Goal: Transaction & Acquisition: Obtain resource

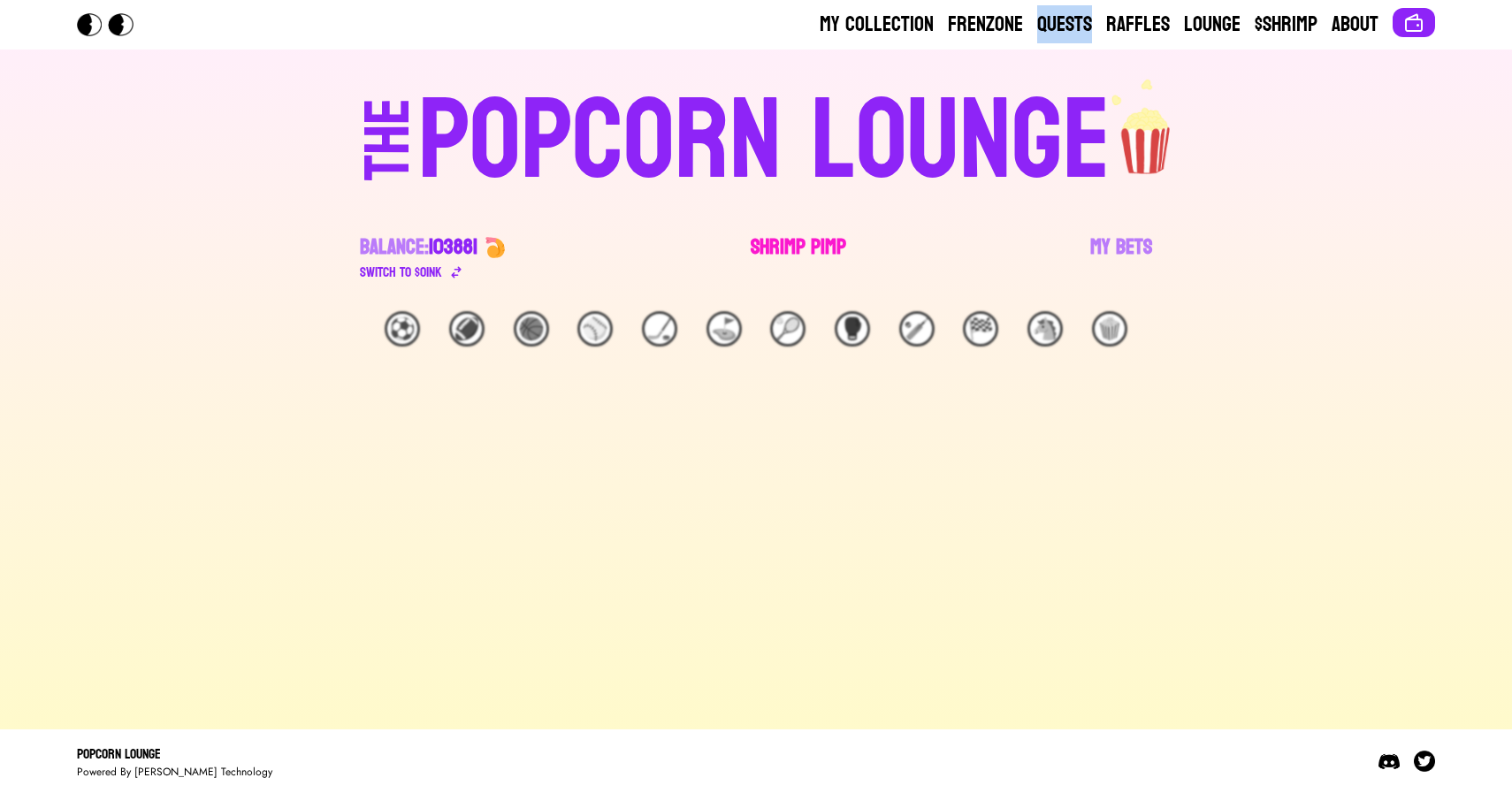
click at [775, 243] on link "Shrimp Pimp" at bounding box center [799, 258] width 95 height 50
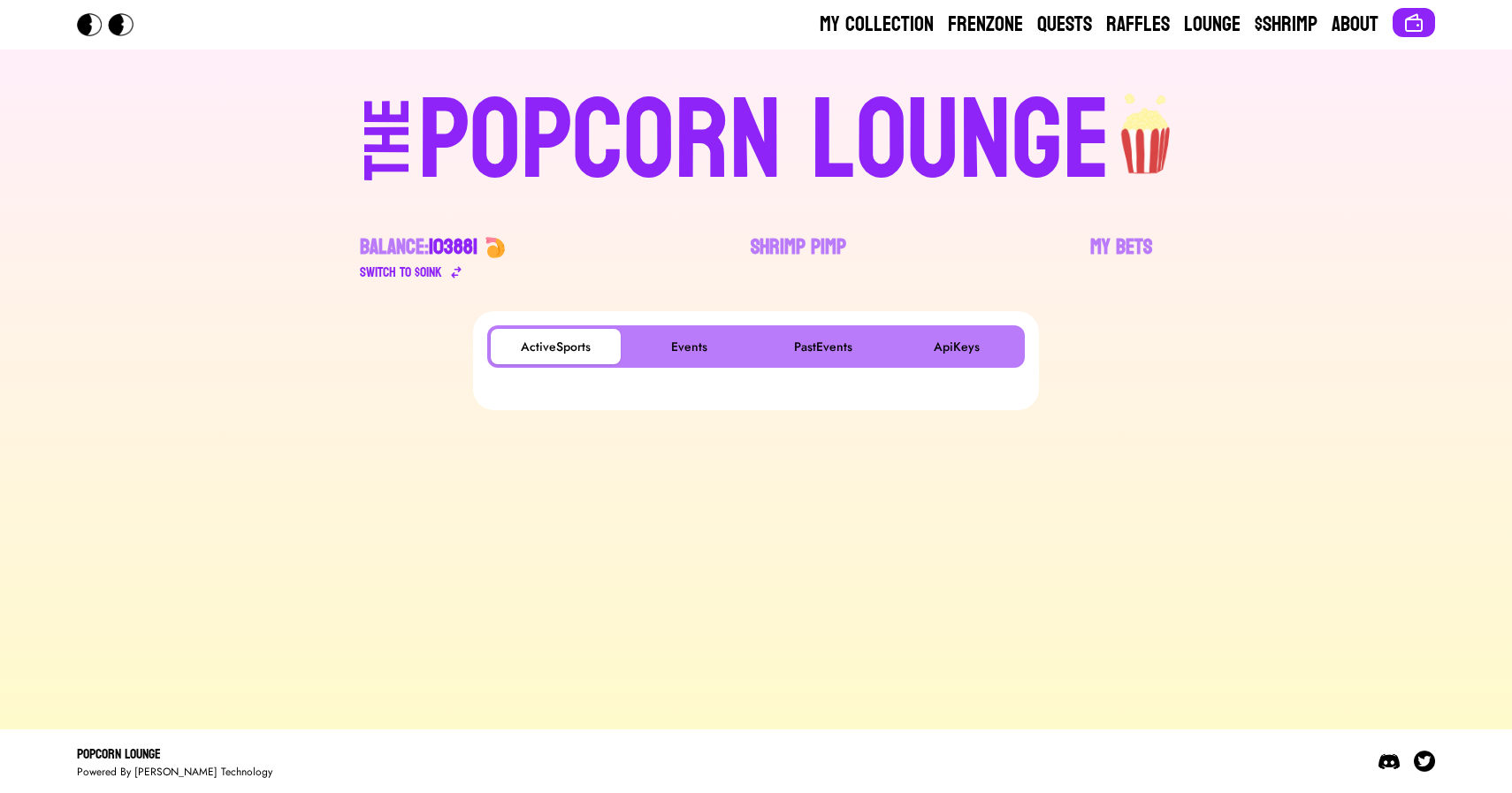
click at [296, 708] on main "ActiveSports Events PastEvents ApiKeys" at bounding box center [756, 513] width 1512 height 404
click at [663, 340] on button "Events" at bounding box center [690, 346] width 130 height 35
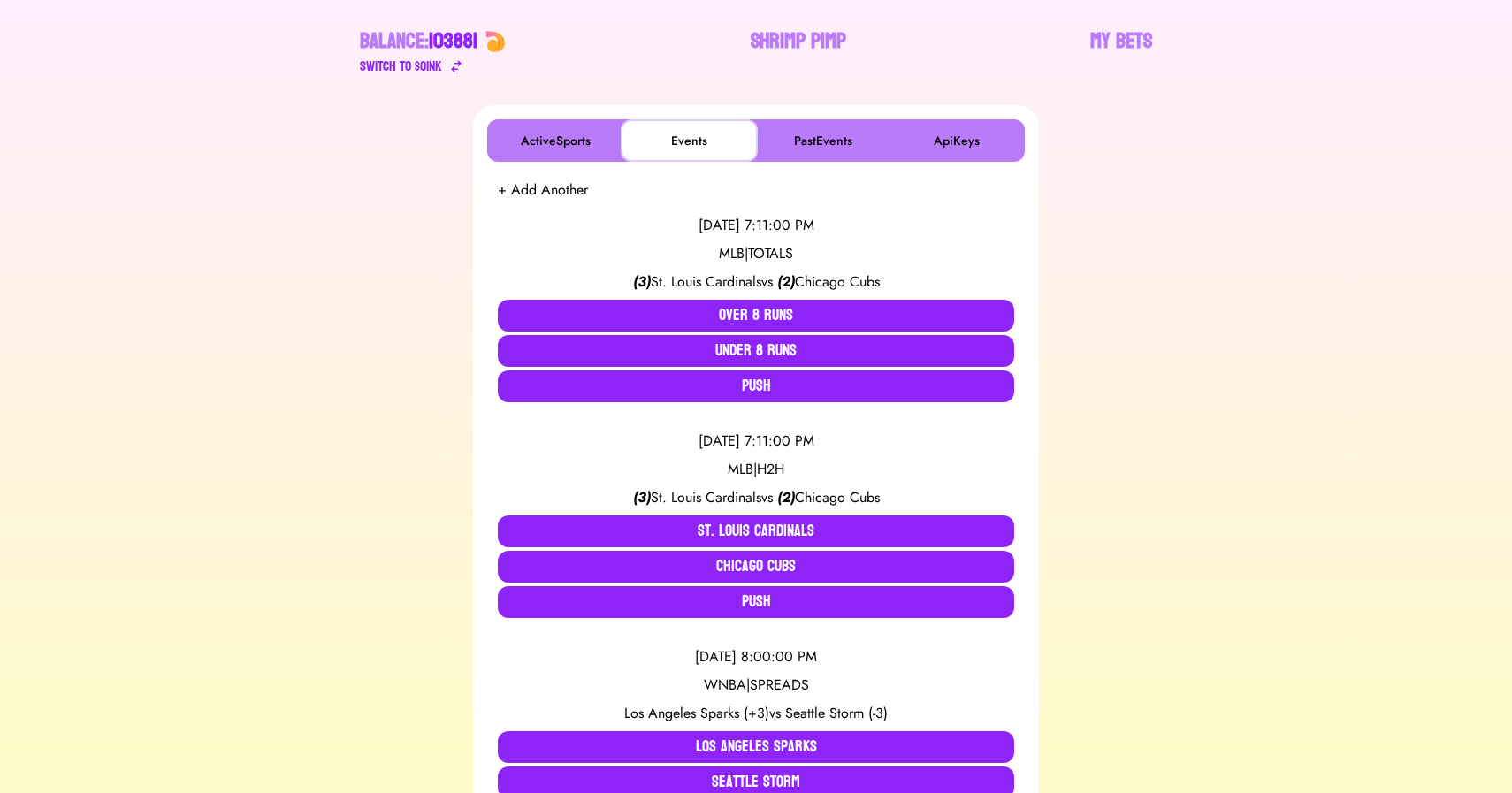
scroll to position [209, 0]
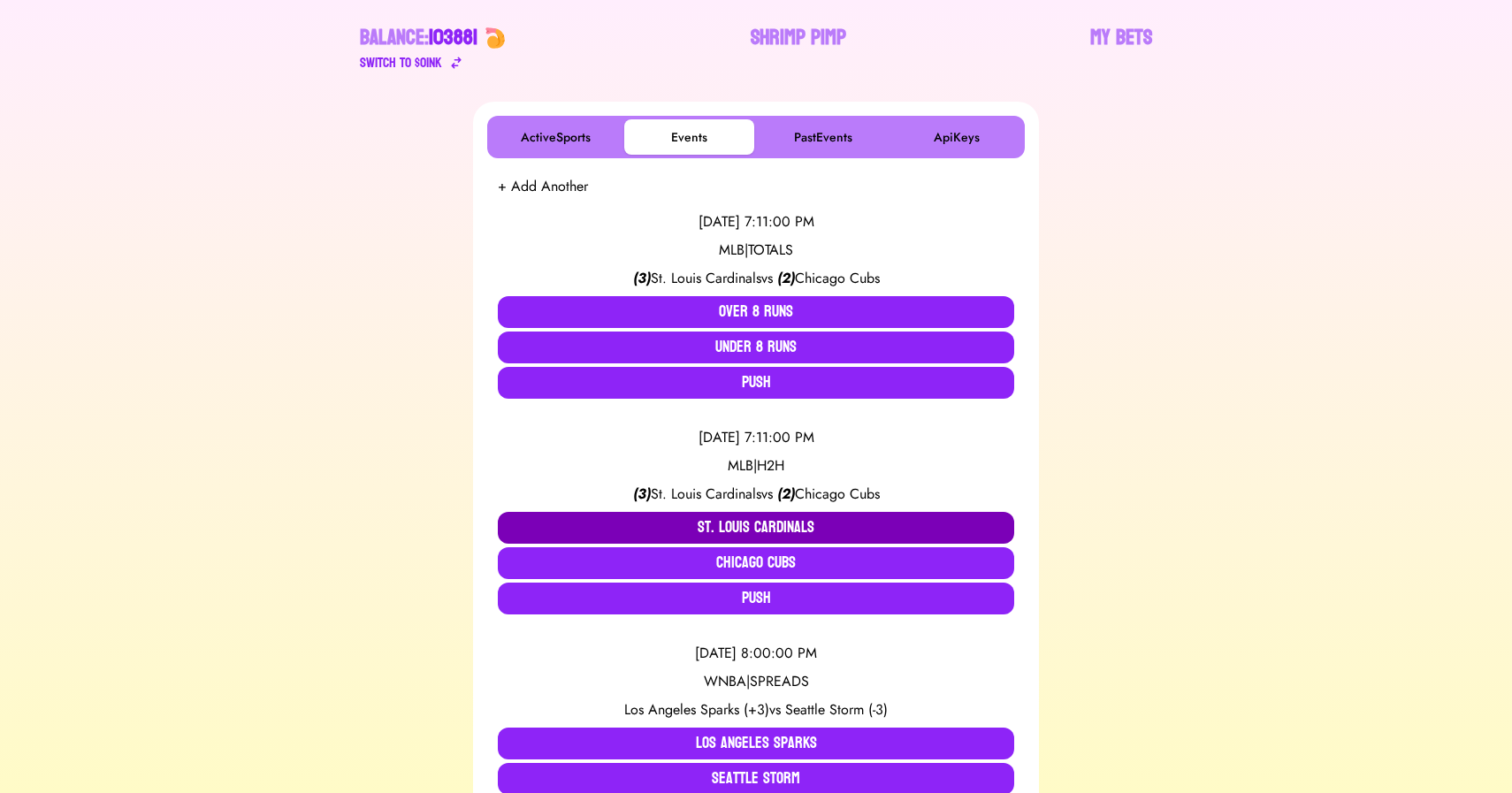
click at [661, 525] on button "St. Louis Cardinals" at bounding box center [756, 527] width 517 height 32
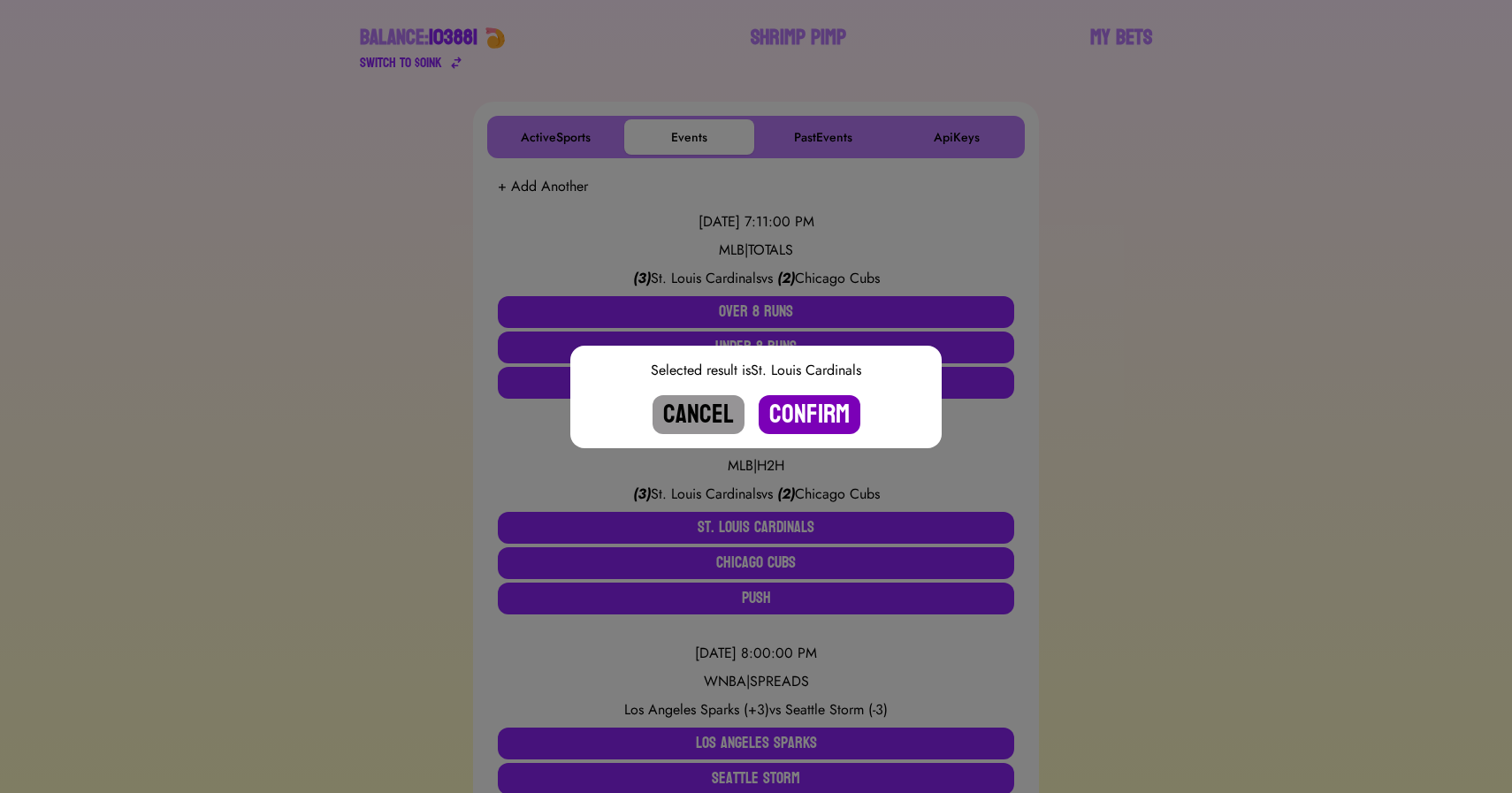
click at [819, 400] on button "Confirm" at bounding box center [810, 415] width 102 height 39
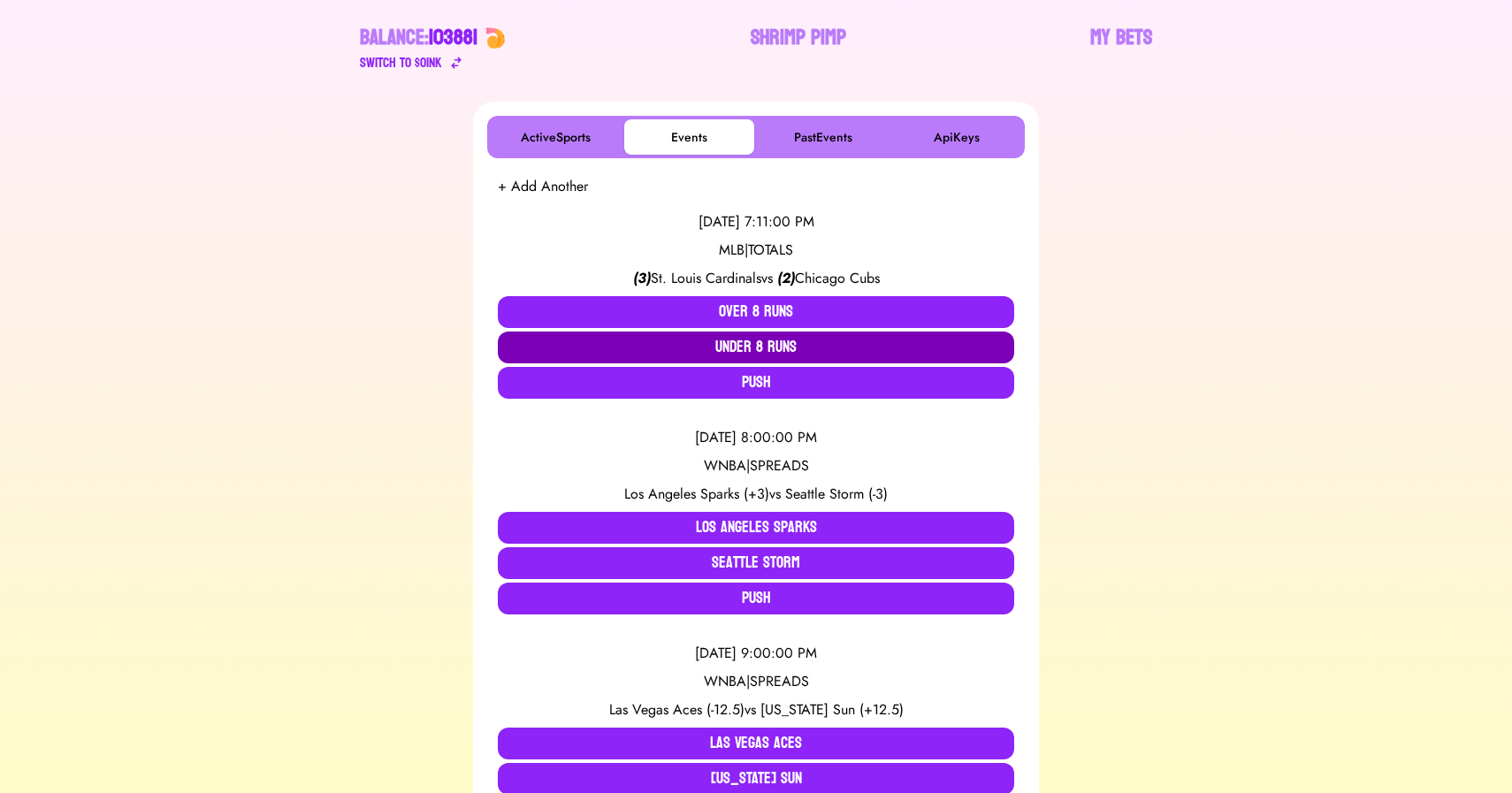
click at [748, 343] on button "Under 8 Runs" at bounding box center [756, 347] width 517 height 32
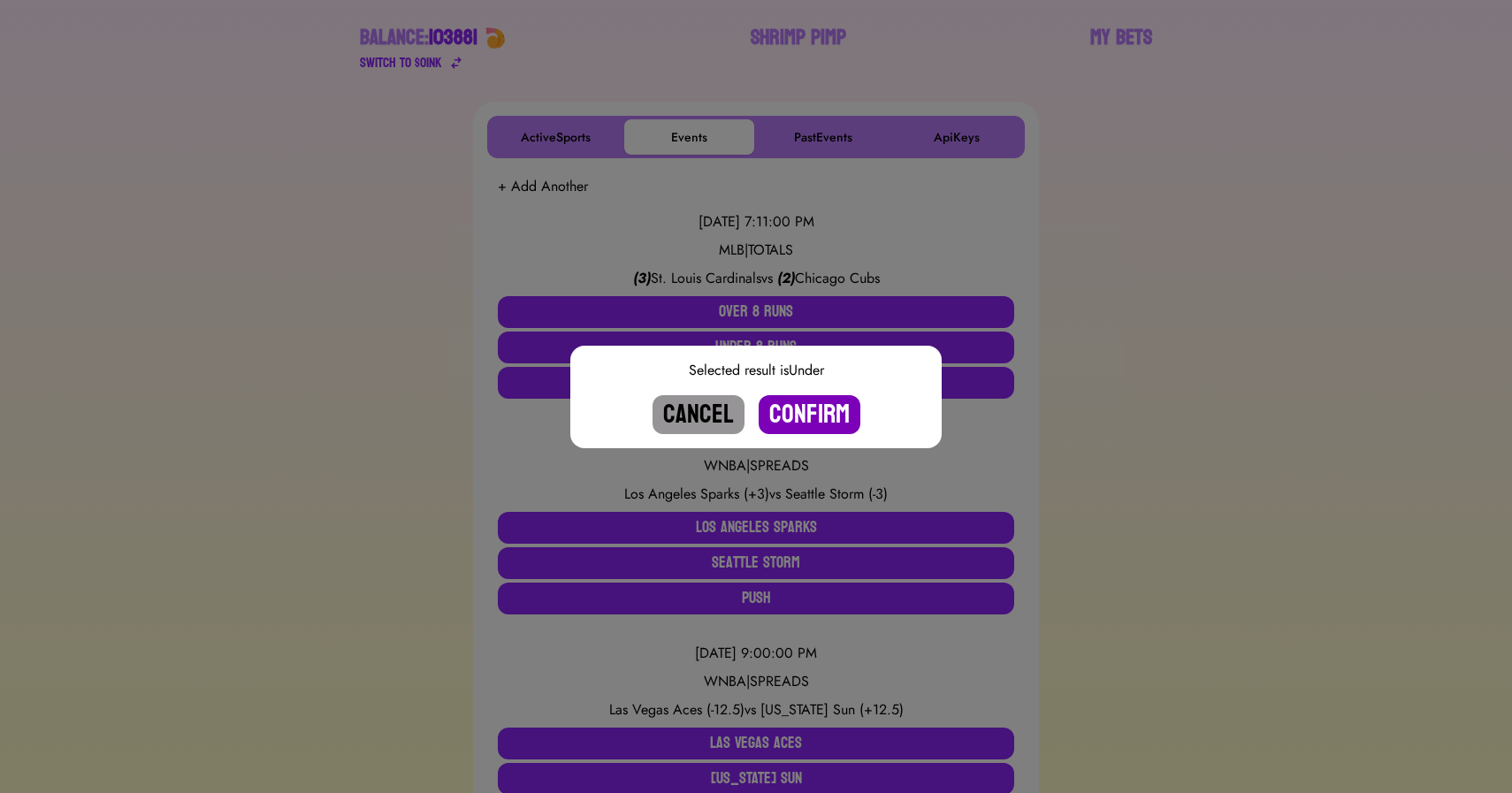
click at [803, 421] on button "Confirm" at bounding box center [810, 415] width 102 height 39
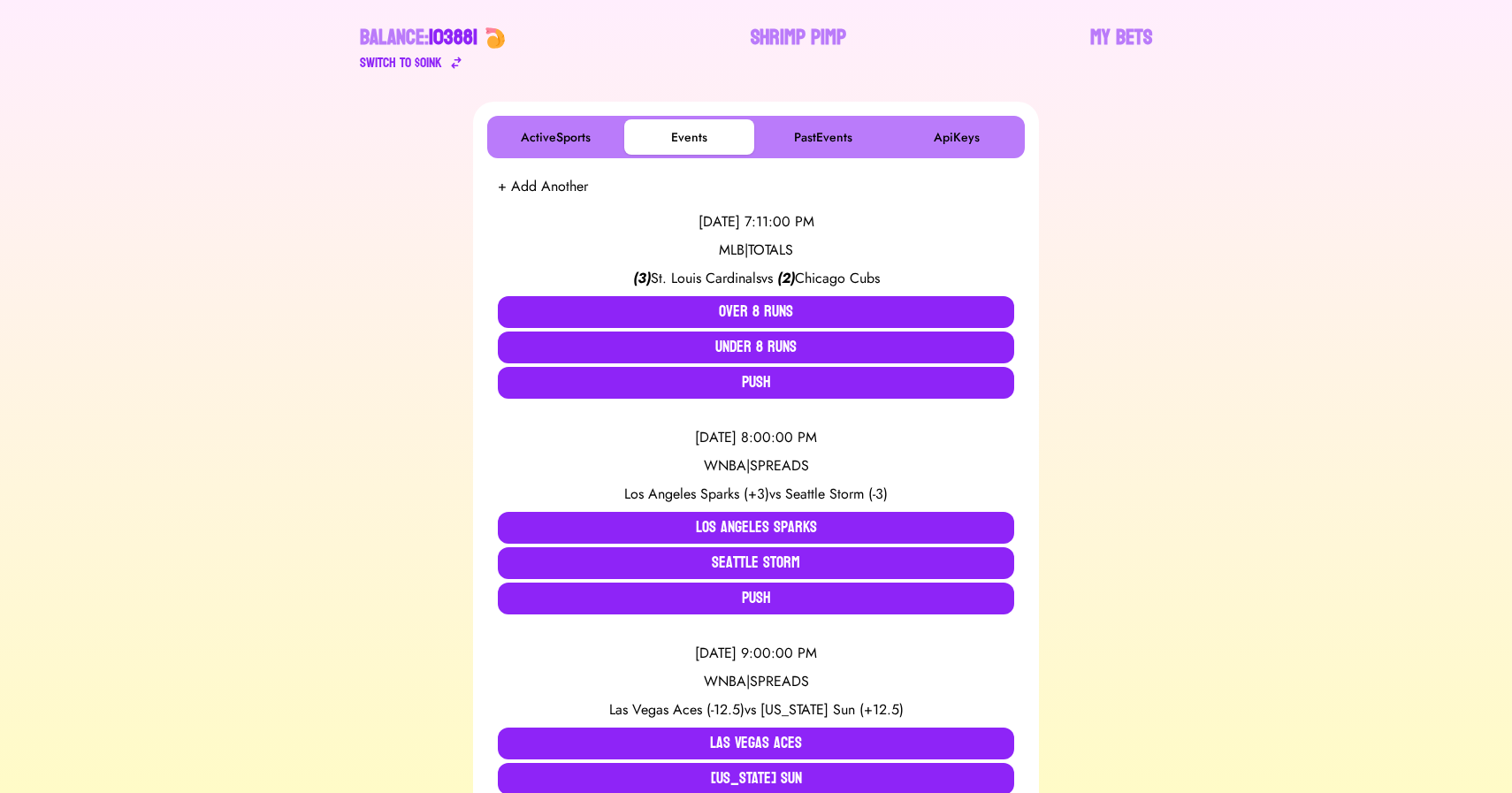
scroll to position [161, 0]
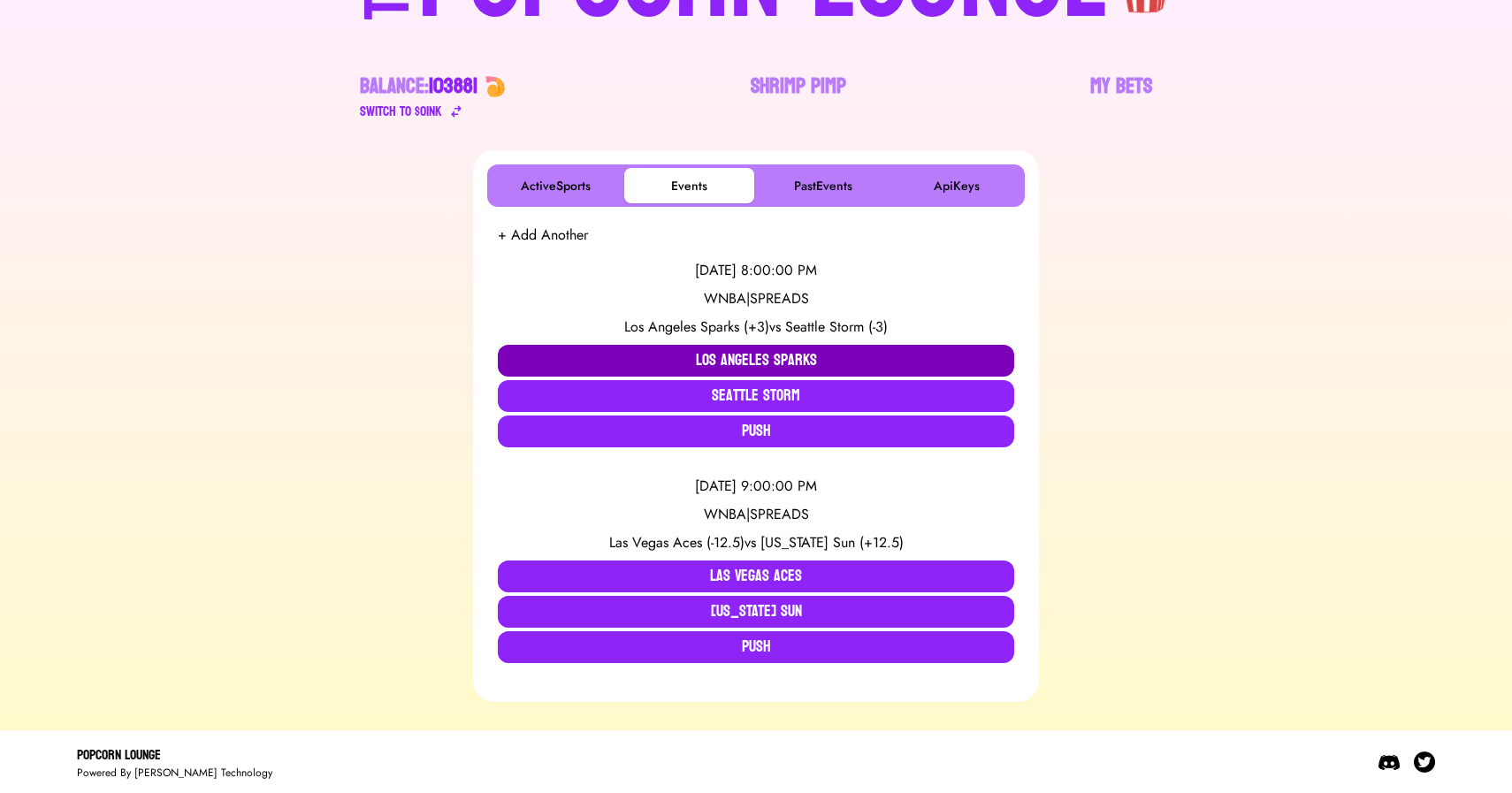
click at [681, 366] on button "Los Angeles Sparks" at bounding box center [756, 360] width 517 height 32
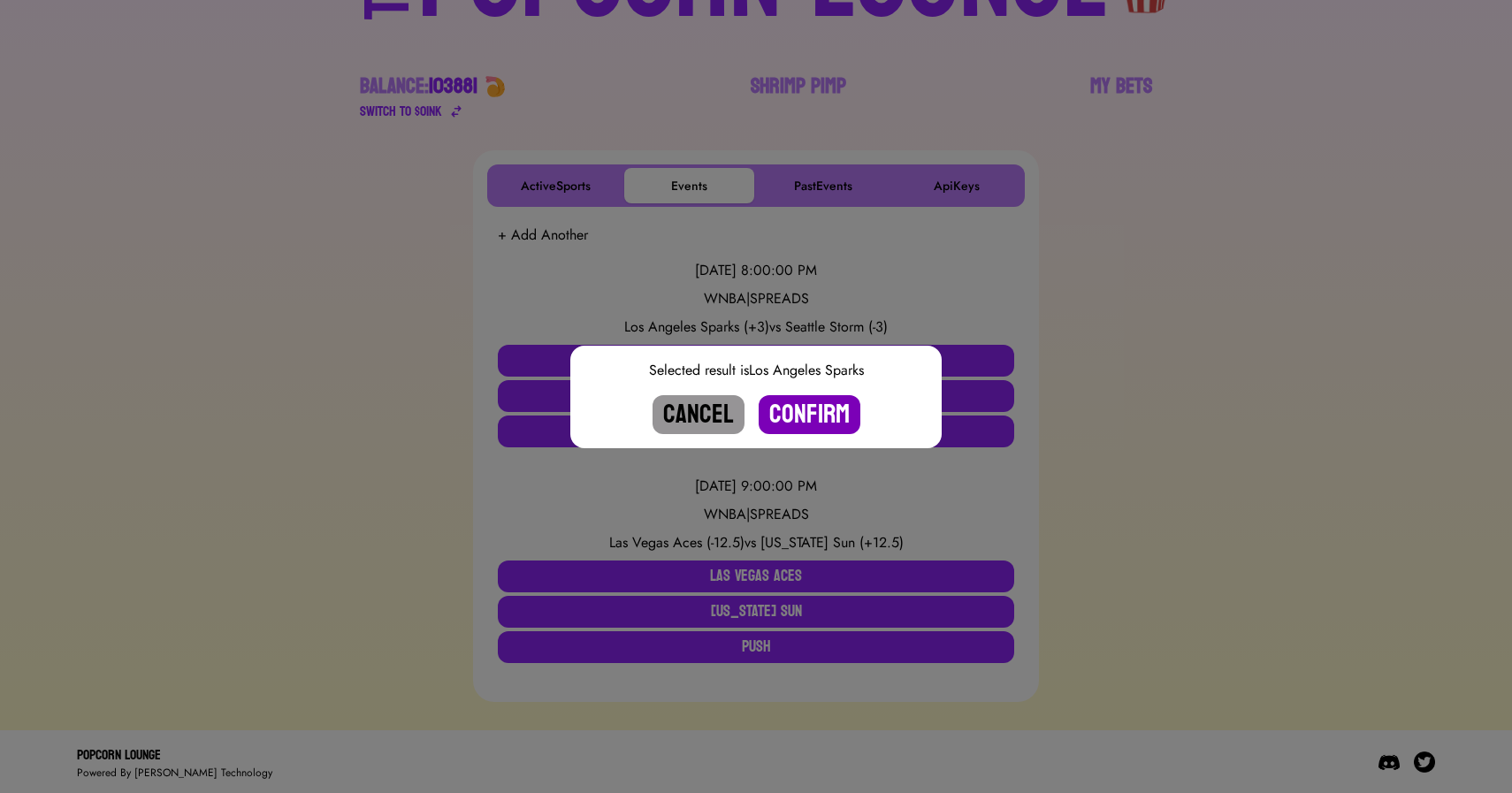
click at [790, 415] on button "Confirm" at bounding box center [810, 415] width 102 height 39
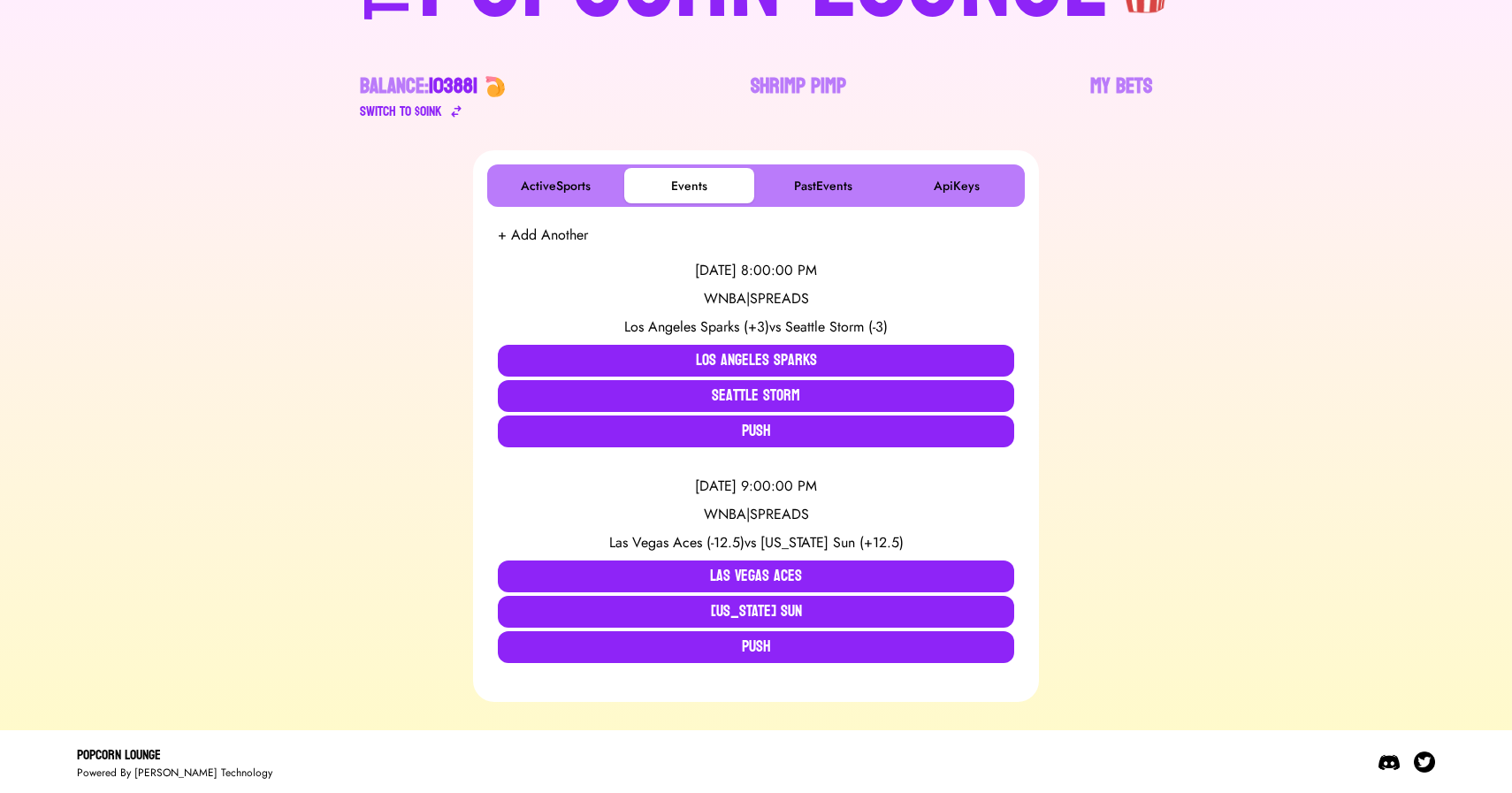
scroll to position [0, 0]
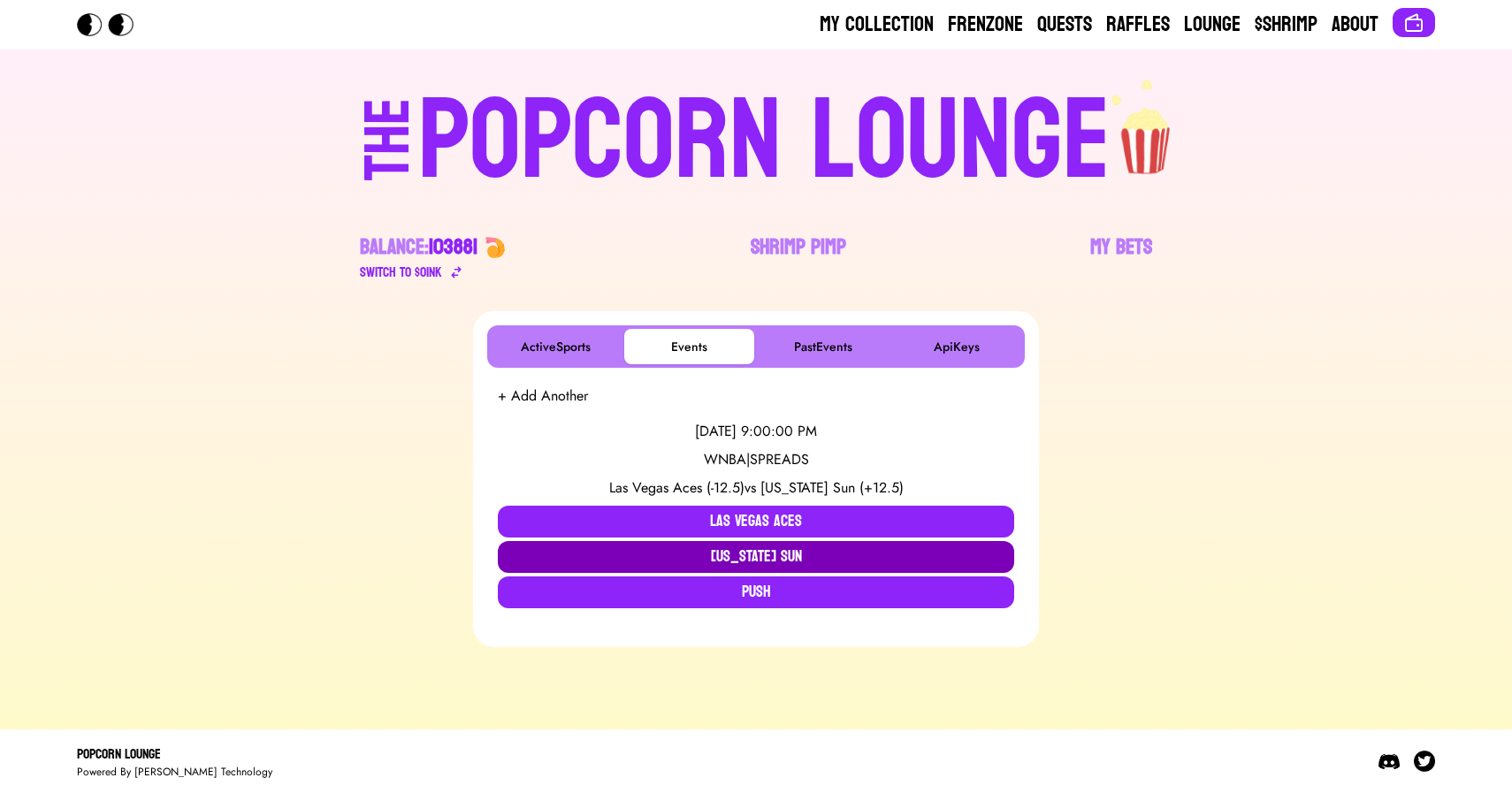
click at [533, 564] on button "[US_STATE] Sun" at bounding box center [756, 557] width 517 height 32
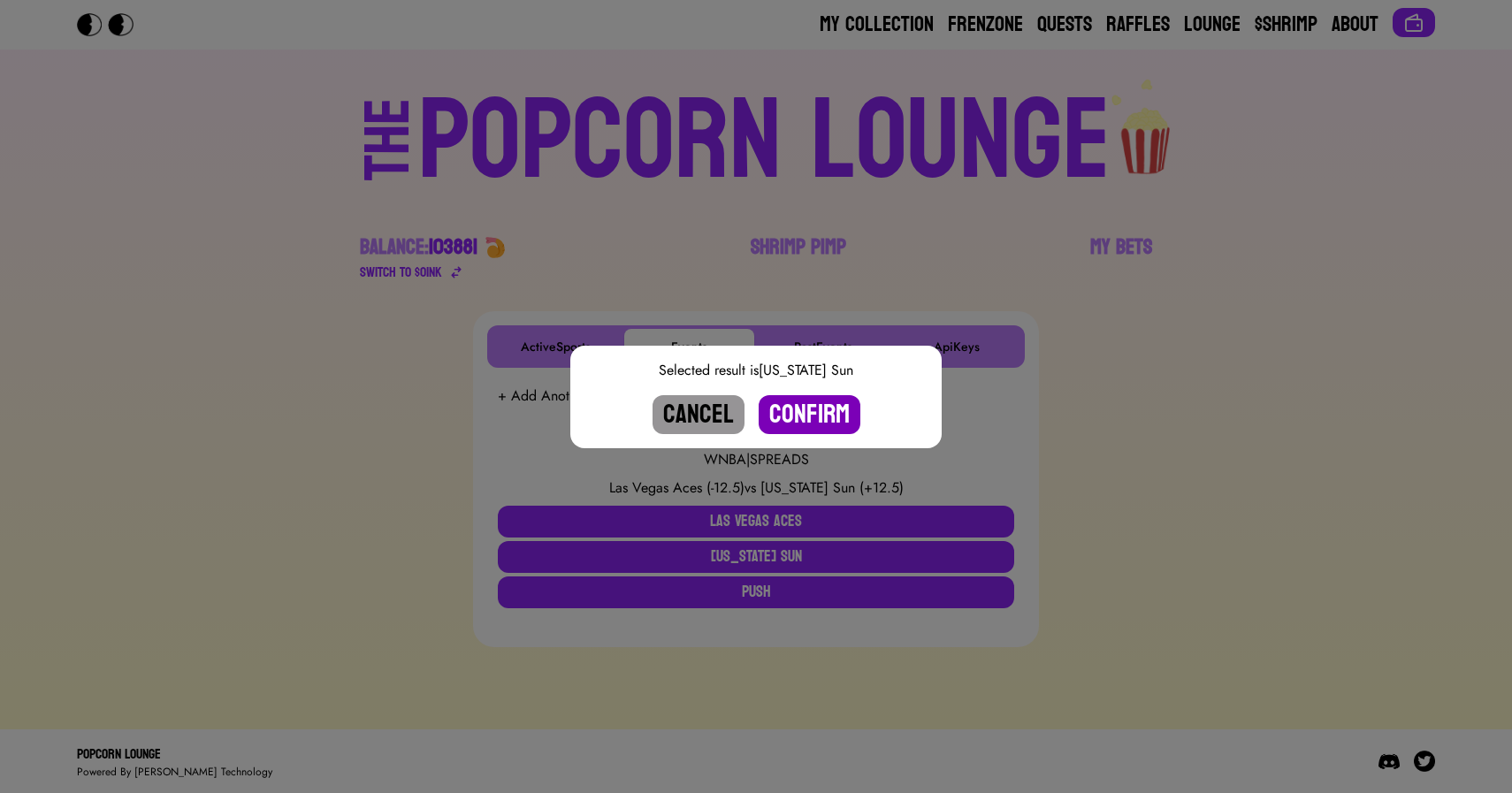
click at [807, 411] on button "Confirm" at bounding box center [810, 415] width 102 height 39
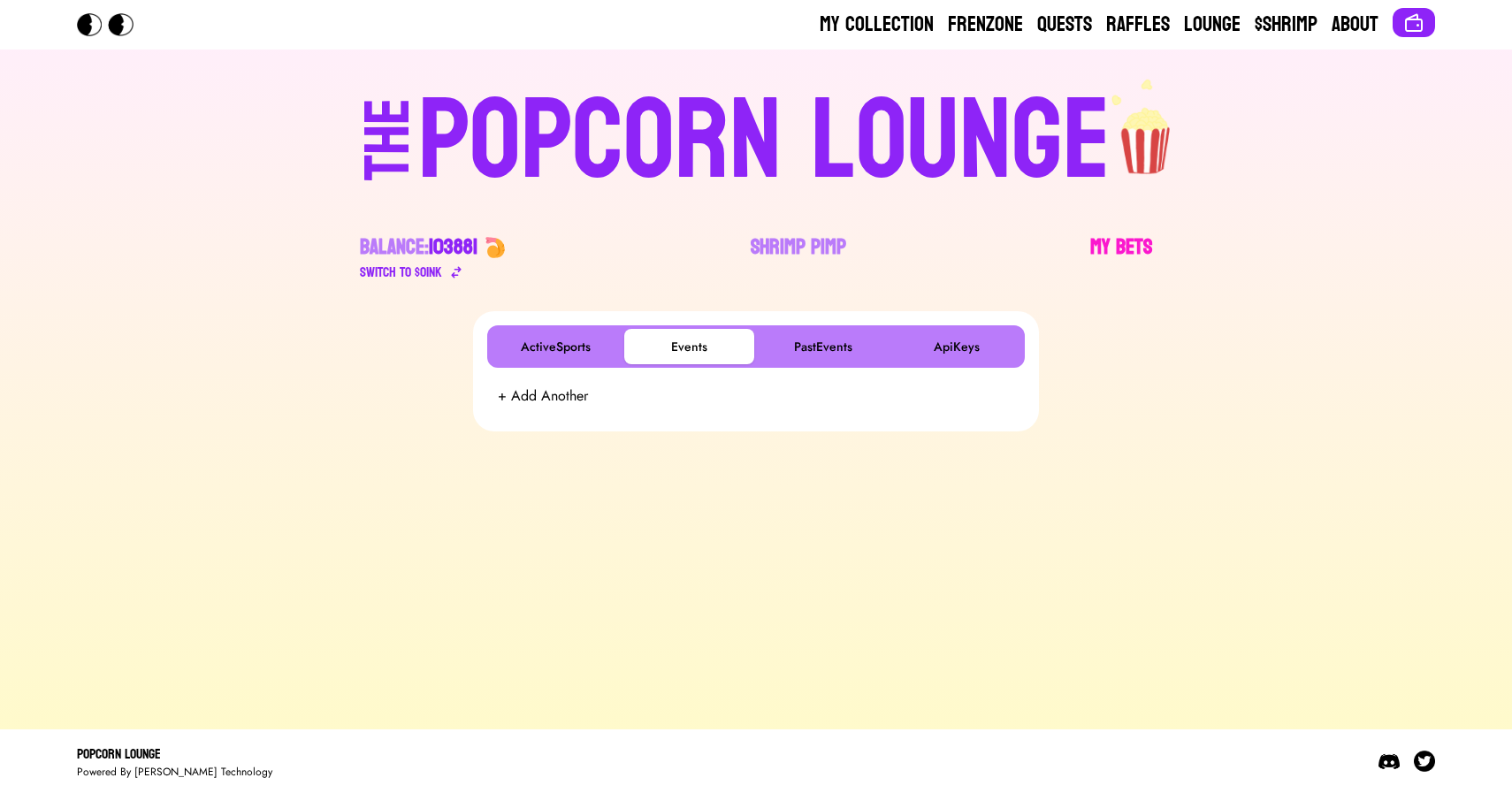
click at [1108, 234] on link "My Bets" at bounding box center [1122, 258] width 62 height 50
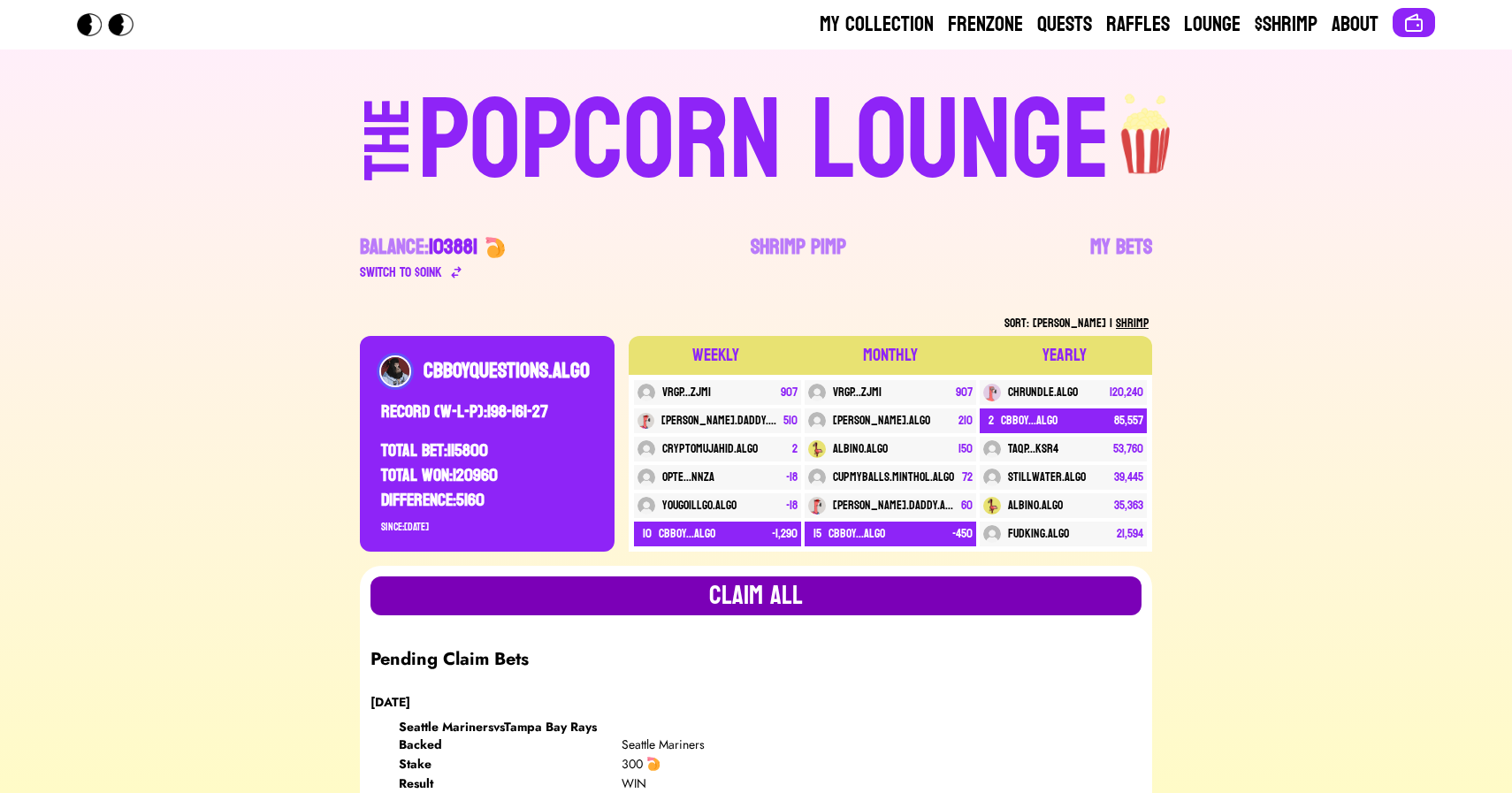
click at [746, 584] on button "Claim all" at bounding box center [756, 596] width 771 height 39
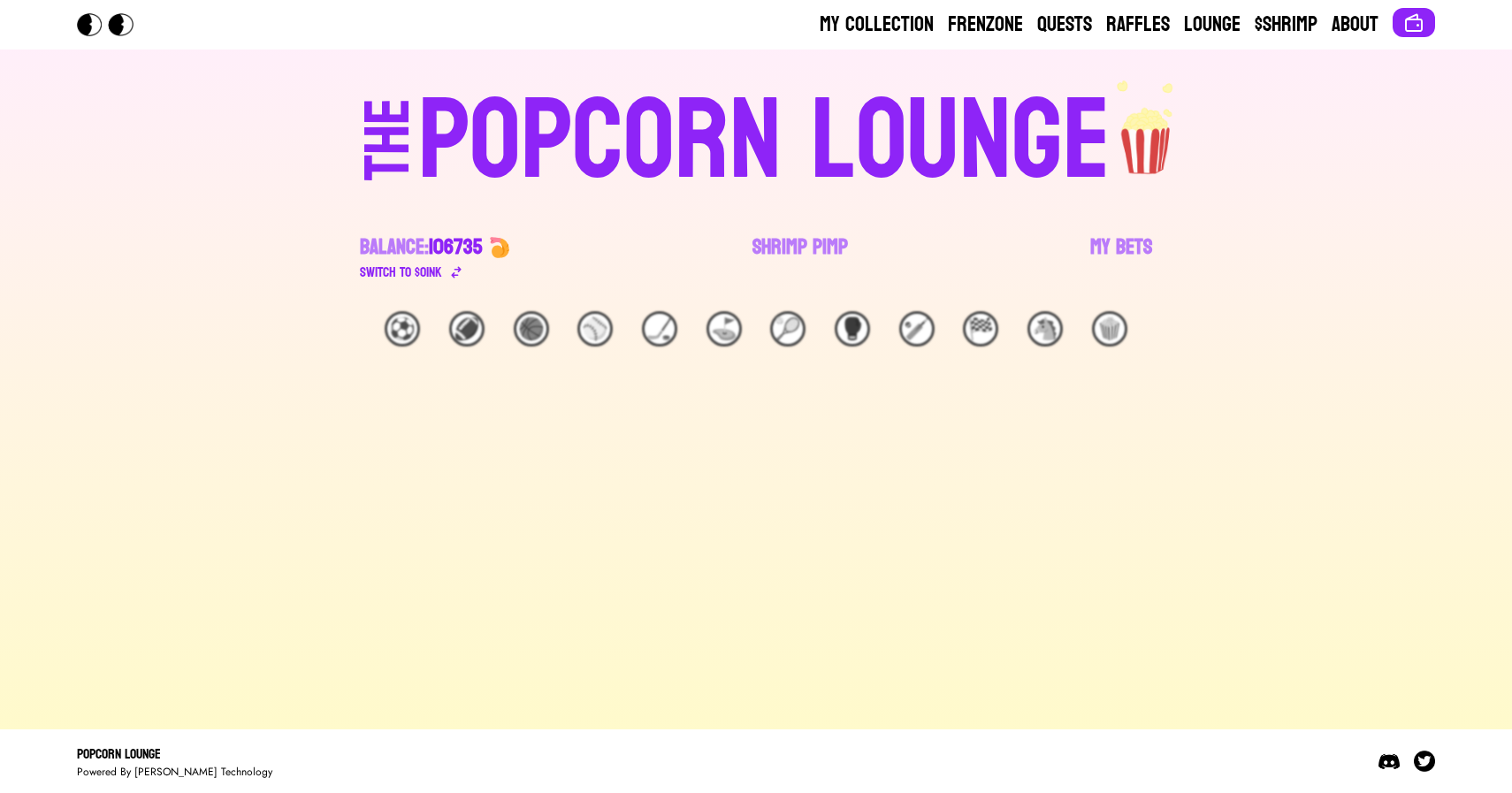
click at [1256, 224] on div "THE POPCORN LOUNGE Balance: 106735 Switch to $ OINK Shrimp Pimp My Bets" at bounding box center [755, 180] width 1132 height 262
